Goal: Information Seeking & Learning: Learn about a topic

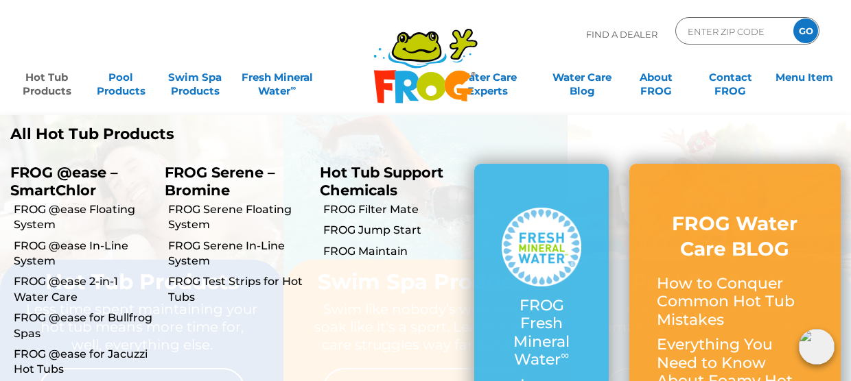
click at [38, 77] on link "Hot Tub Products" at bounding box center [47, 77] width 66 height 27
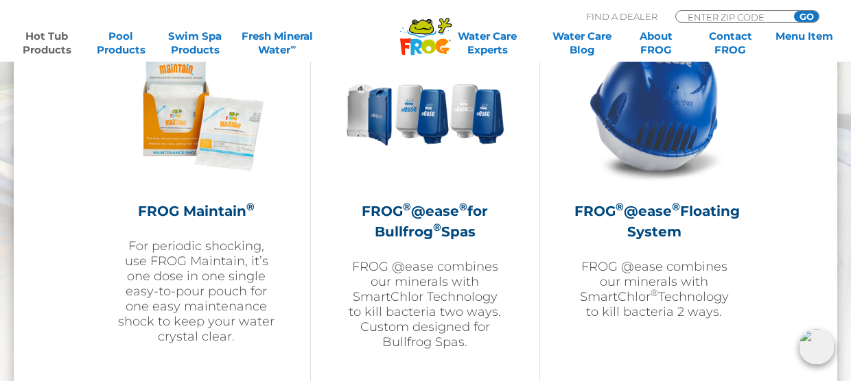
scroll to position [1580, 0]
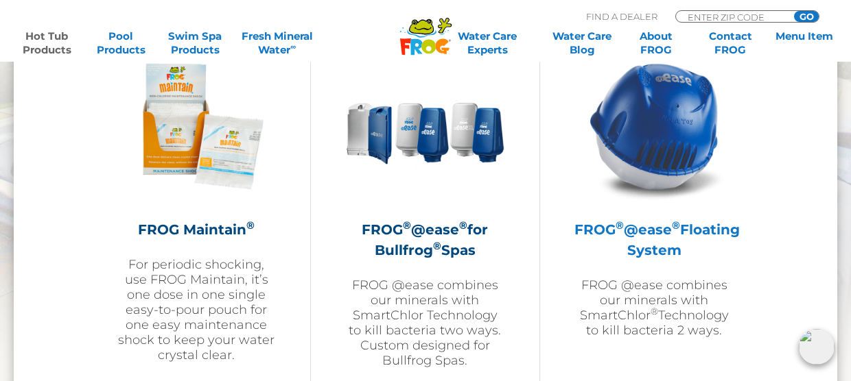
click at [672, 165] on img at bounding box center [653, 126] width 159 height 159
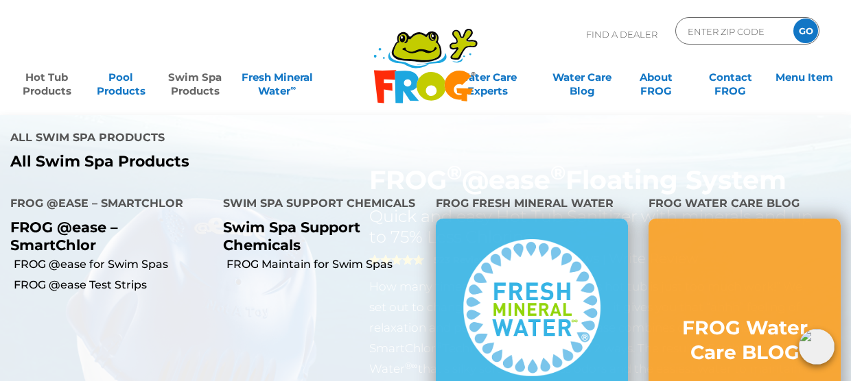
click at [197, 78] on link "Swim Spa Products" at bounding box center [195, 77] width 66 height 27
